Goal: Information Seeking & Learning: Get advice/opinions

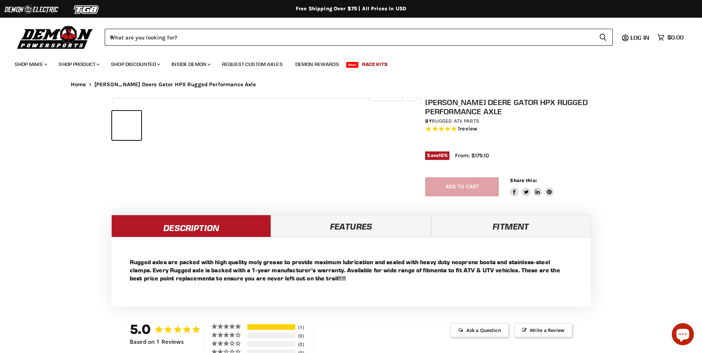
select select "******"
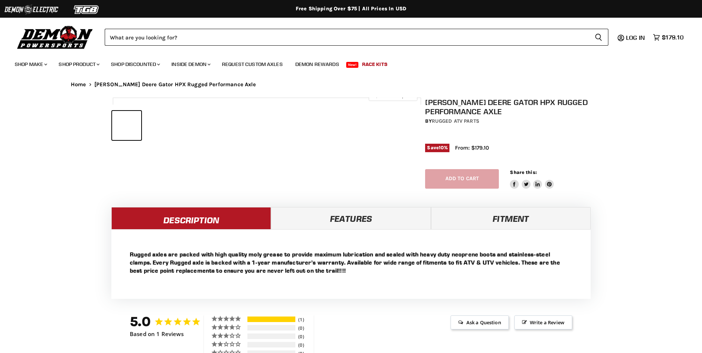
select select "******"
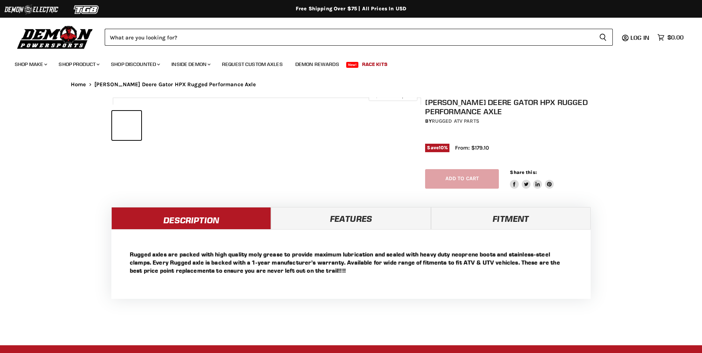
select select "******"
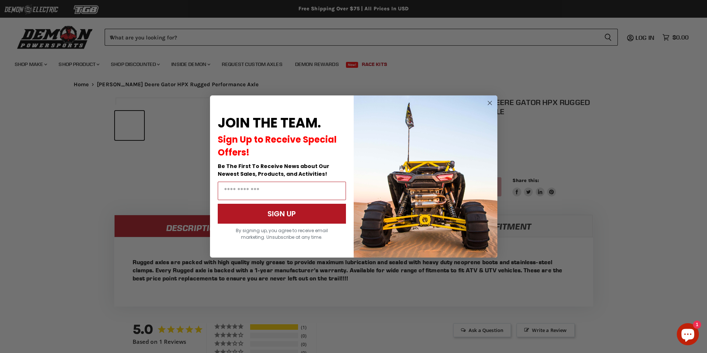
scroll to position [353, 0]
